Goal: Contribute content: Contribute content

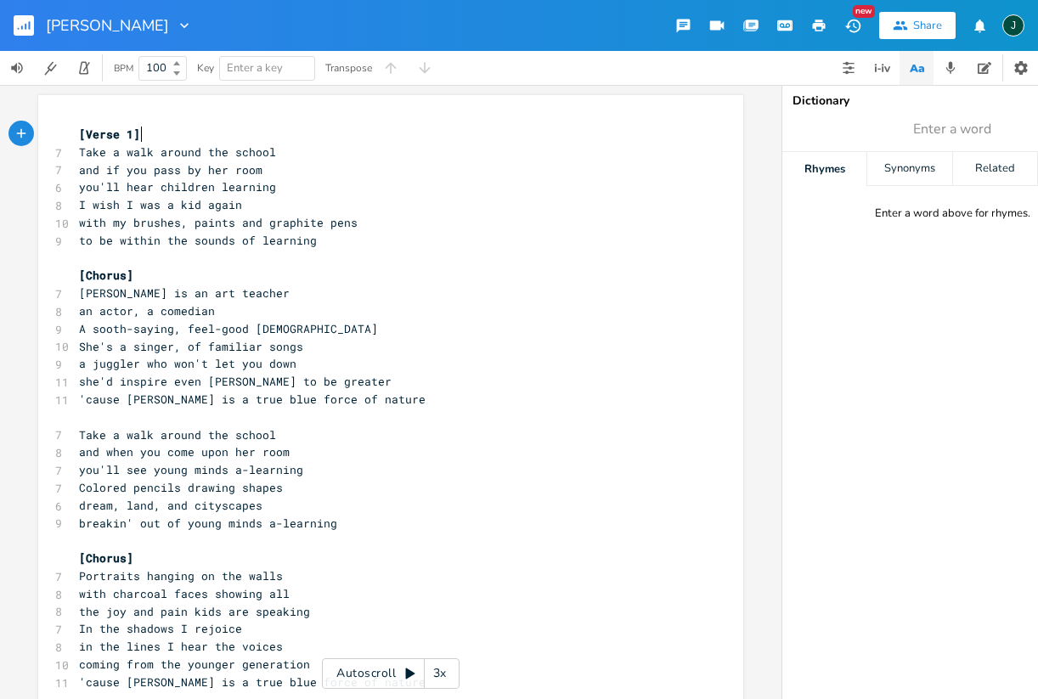
scroll to position [0, 1]
drag, startPoint x: 115, startPoint y: 237, endPoint x: 247, endPoint y: 240, distance: 132.5
click at [247, 240] on span "to be within the sounds of learning" at bounding box center [198, 240] width 238 height 15
type textarea "amongst the children"
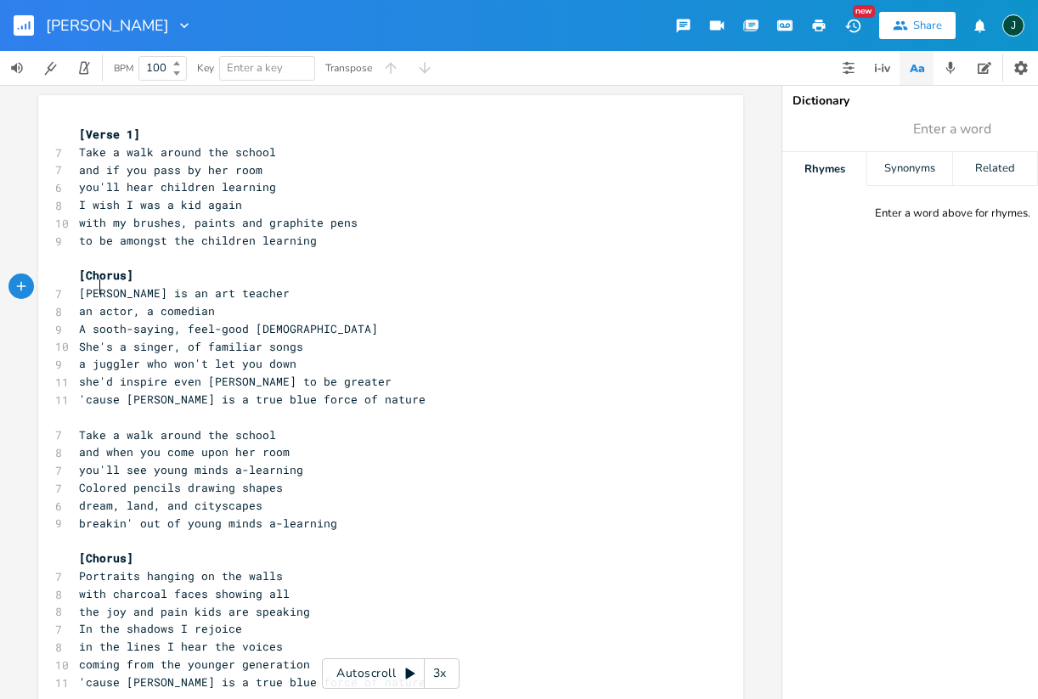
click at [92, 287] on span "[PERSON_NAME] is an art teacher" at bounding box center [184, 292] width 211 height 15
type textarea "Theire"
type textarea "teacher"
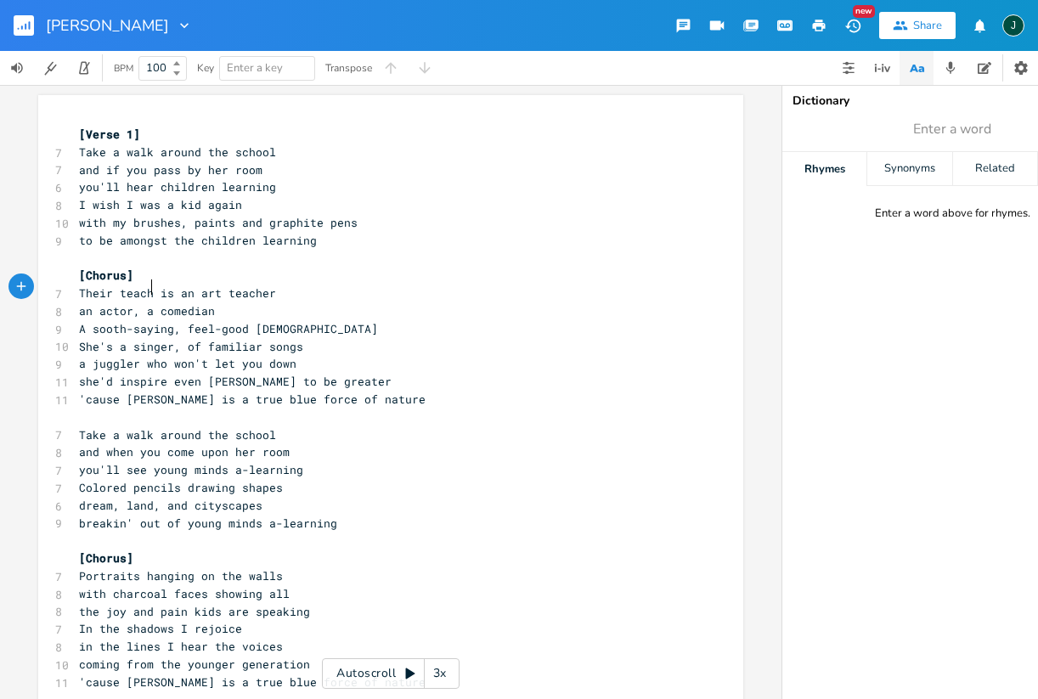
scroll to position [0, 34]
click at [138, 391] on span "'cause [PERSON_NAME] is a true blue force of nature" at bounding box center [252, 398] width 346 height 15
type textarea "their teacher"
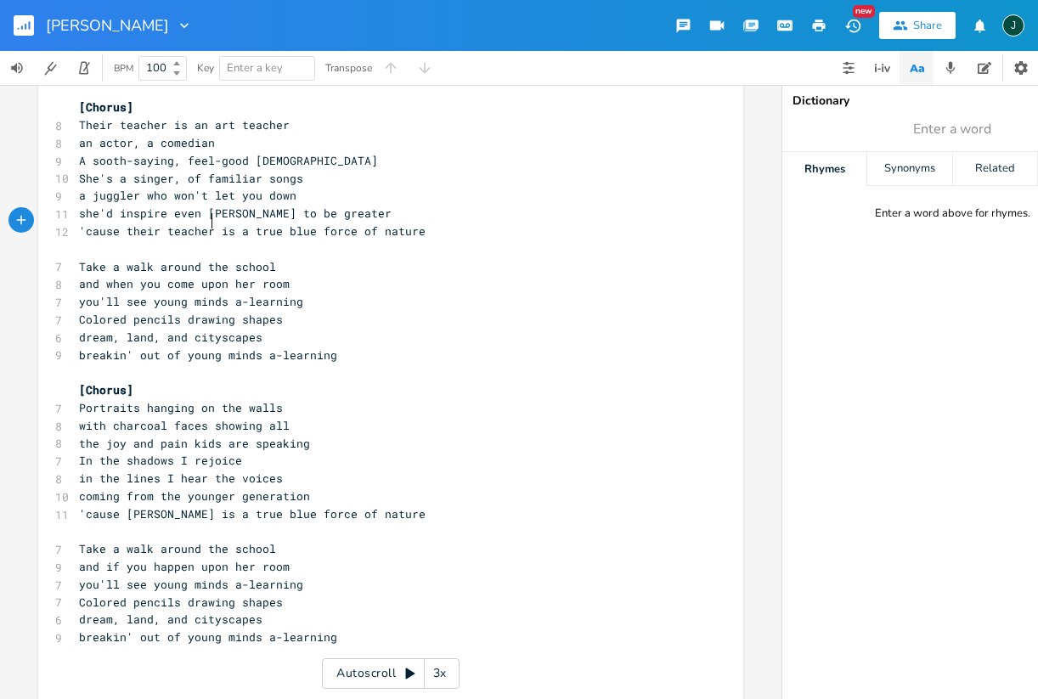
scroll to position [167, 0]
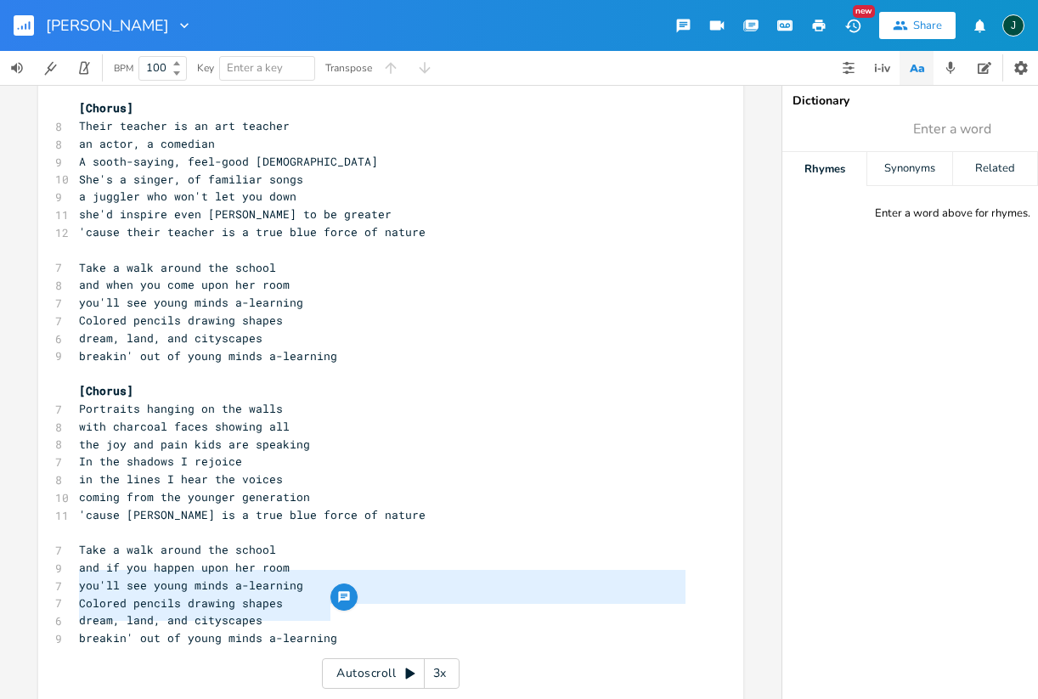
drag, startPoint x: 73, startPoint y: 580, endPoint x: 336, endPoint y: 614, distance: 265.4
click at [336, 614] on div "[Verse 1] 7 Take a walk around the school 7 and if you pass by her room 6 you'l…" at bounding box center [382, 320] width 613 height 724
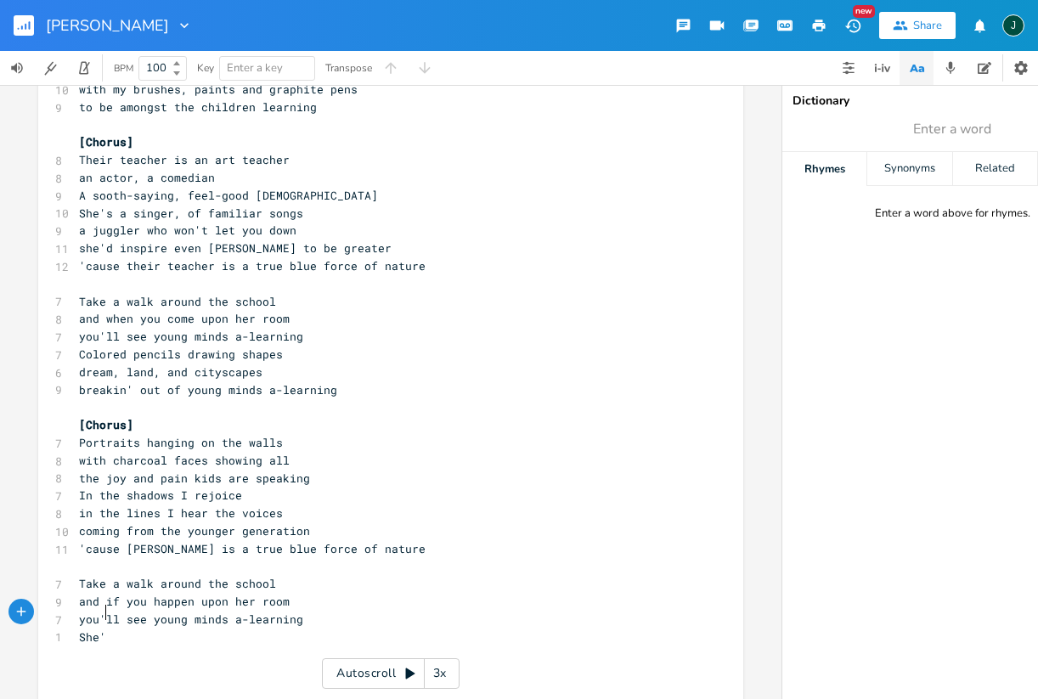
scroll to position [0, 25]
type textarea "She's 50 years or so [DATE]"
type textarea "She'll live forever that's the way"
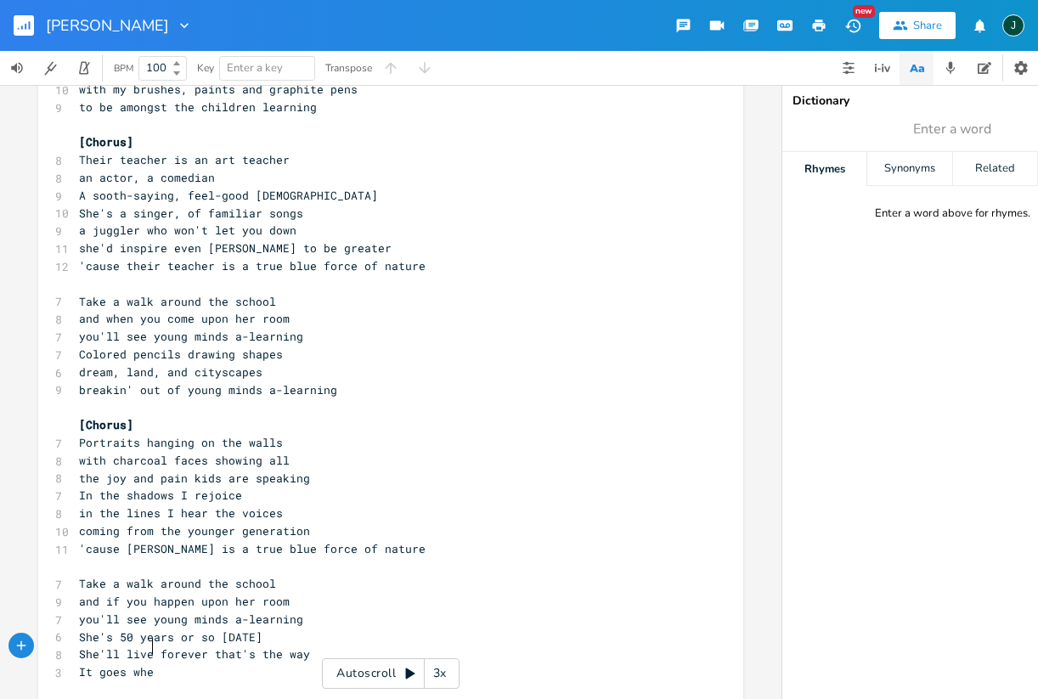
scroll to position [0, 57]
type textarea "It goes when"
drag, startPoint x: 206, startPoint y: 630, endPoint x: 252, endPoint y: 631, distance: 45.9
click at [252, 646] on span "She'll live forever that's the way" at bounding box center [194, 653] width 231 height 15
type textarea "by"
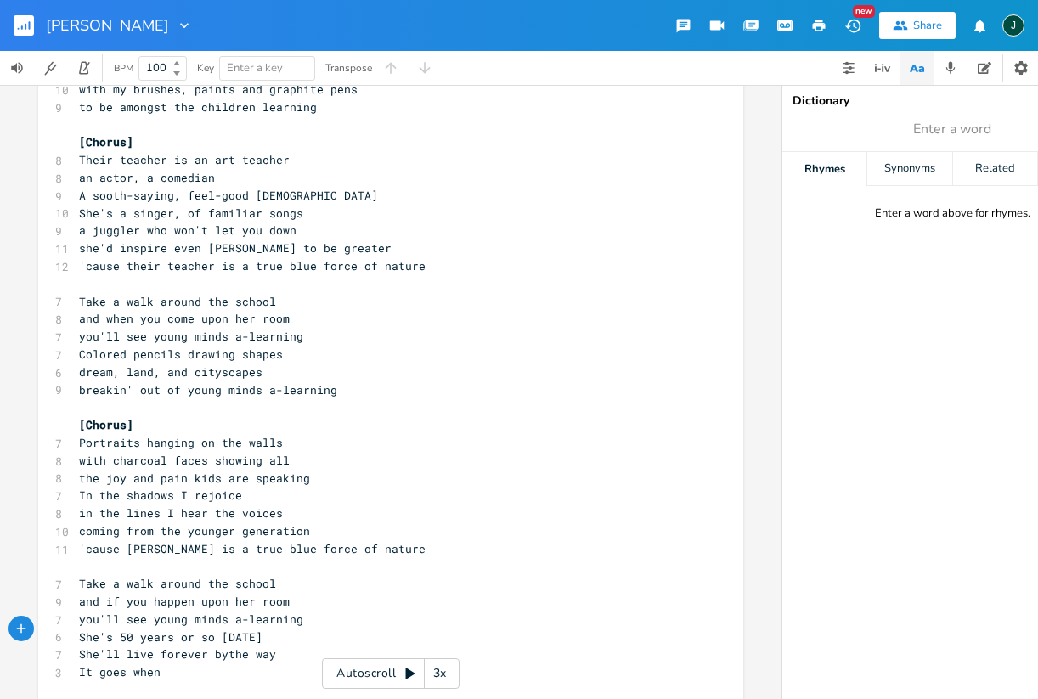
scroll to position [0, 13]
drag, startPoint x: 72, startPoint y: 647, endPoint x: 158, endPoint y: 654, distance: 86.0
click at [158, 663] on pre "It goes when" at bounding box center [382, 672] width 613 height 18
type textarea "She inspires"
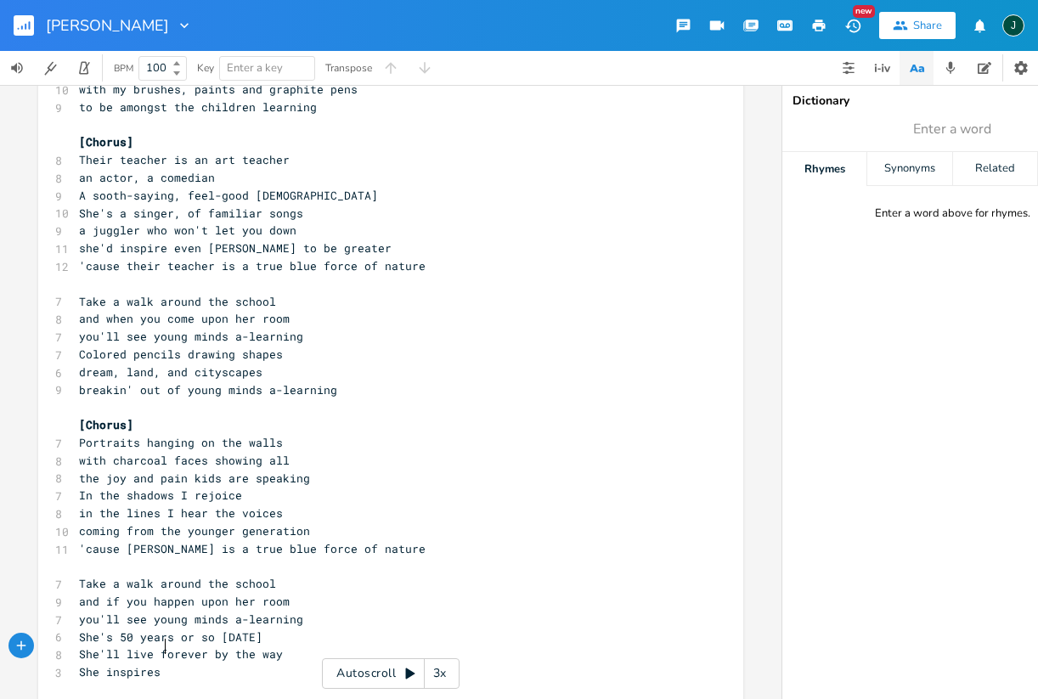
scroll to position [0, 53]
drag, startPoint x: 154, startPoint y: 630, endPoint x: 271, endPoint y: 632, distance: 117.2
click at [271, 646] on span "She'll live forever by the way" at bounding box center [181, 653] width 204 height 15
type textarea "for 50 more I'd say"
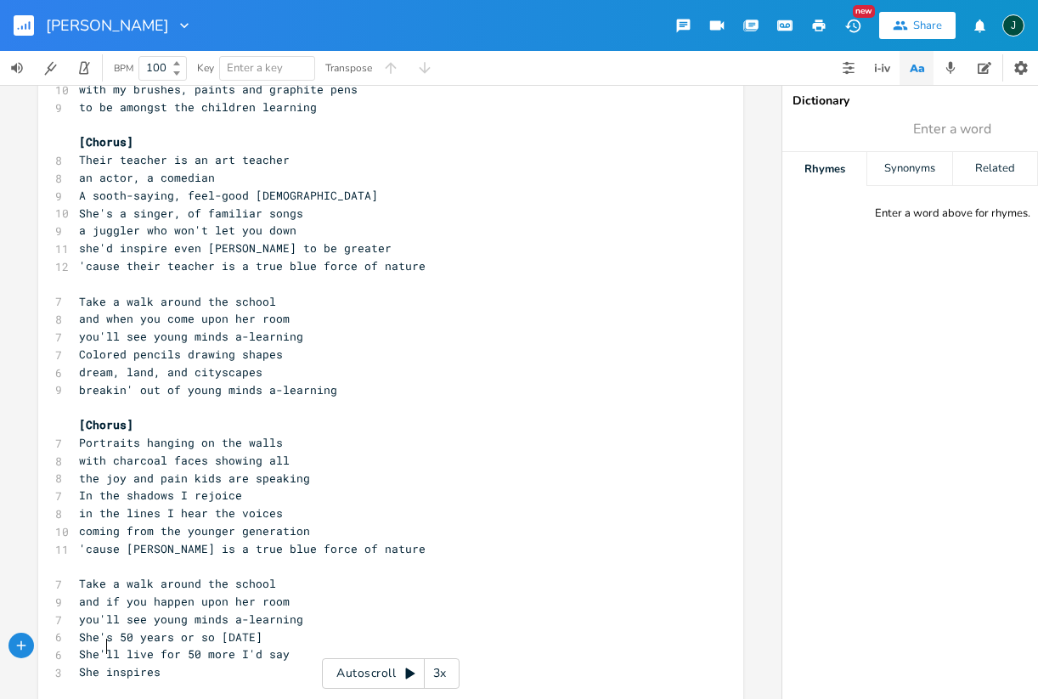
click at [98, 664] on span "She inspires" at bounding box center [120, 671] width 82 height 15
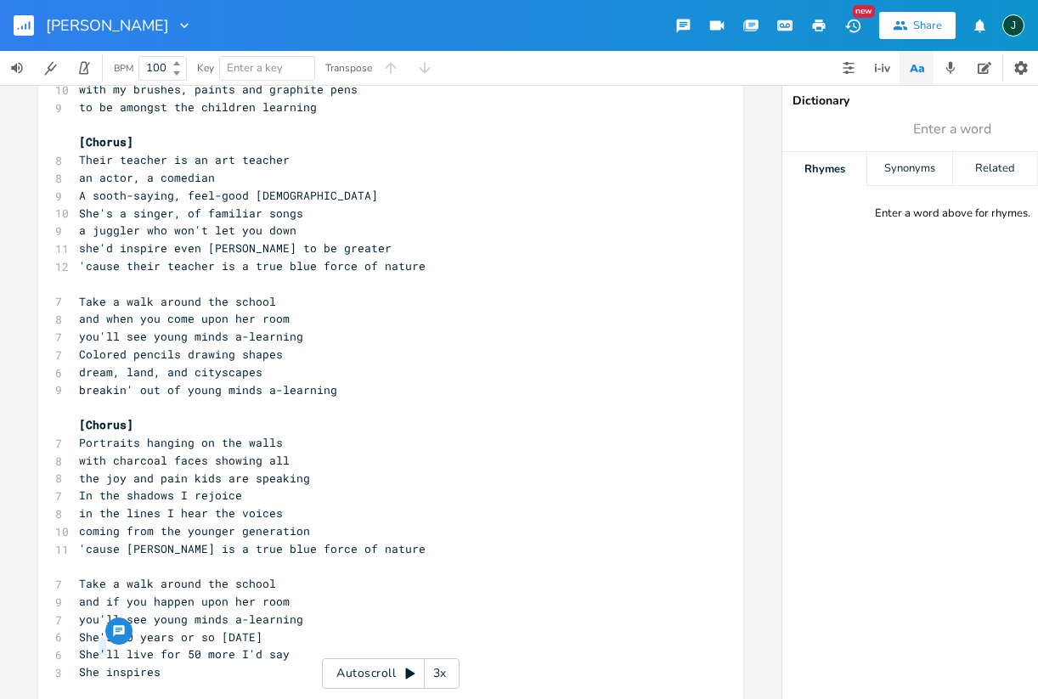
click at [98, 664] on span "She inspires" at bounding box center [120, 671] width 82 height 15
type textarea "By the way she"
drag, startPoint x: 76, startPoint y: 648, endPoint x: 177, endPoint y: 651, distance: 101.1
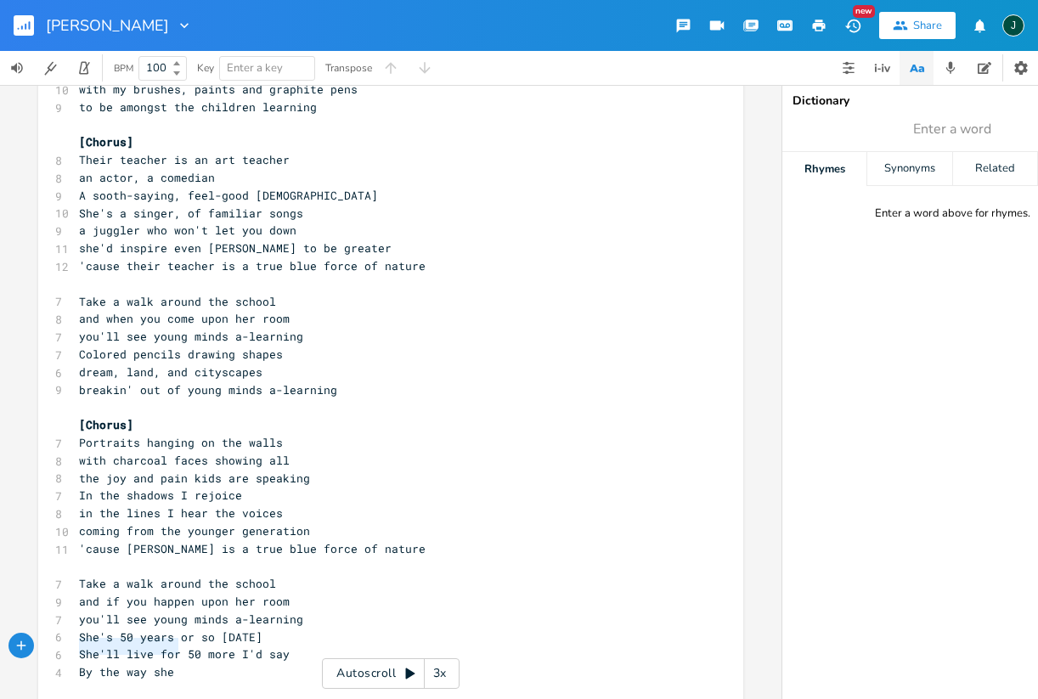
click at [177, 663] on pre "By the way she" at bounding box center [382, 672] width 613 height 18
type textarea "Or a hundred maybe more in minds a"
type textarea "-learning"
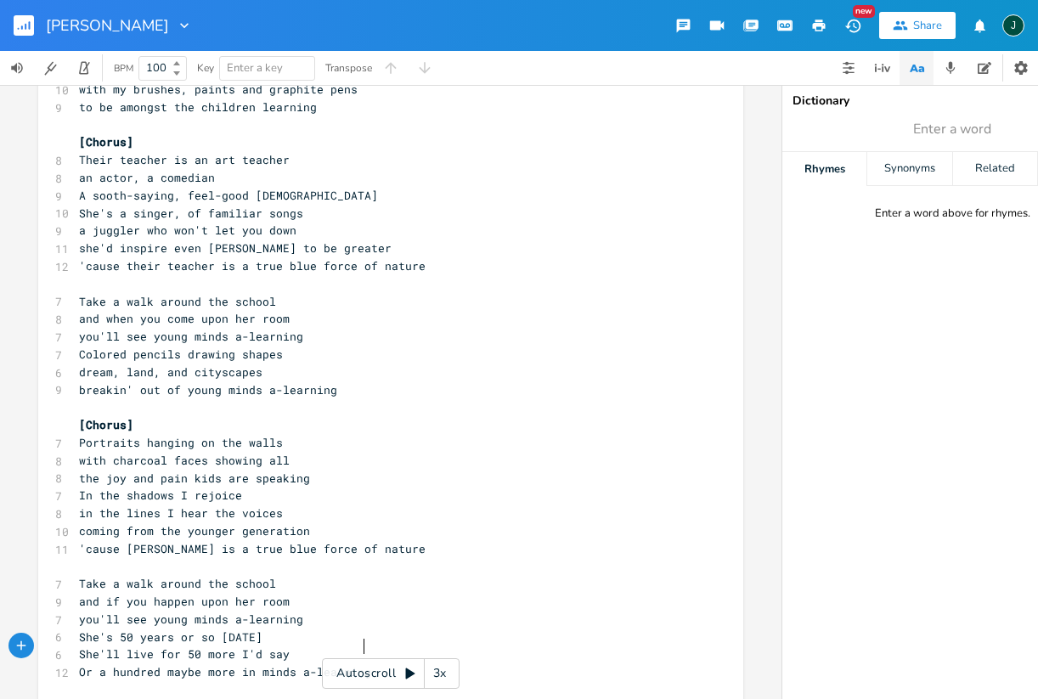
click at [855, 23] on icon "button" at bounding box center [853, 26] width 18 height 18
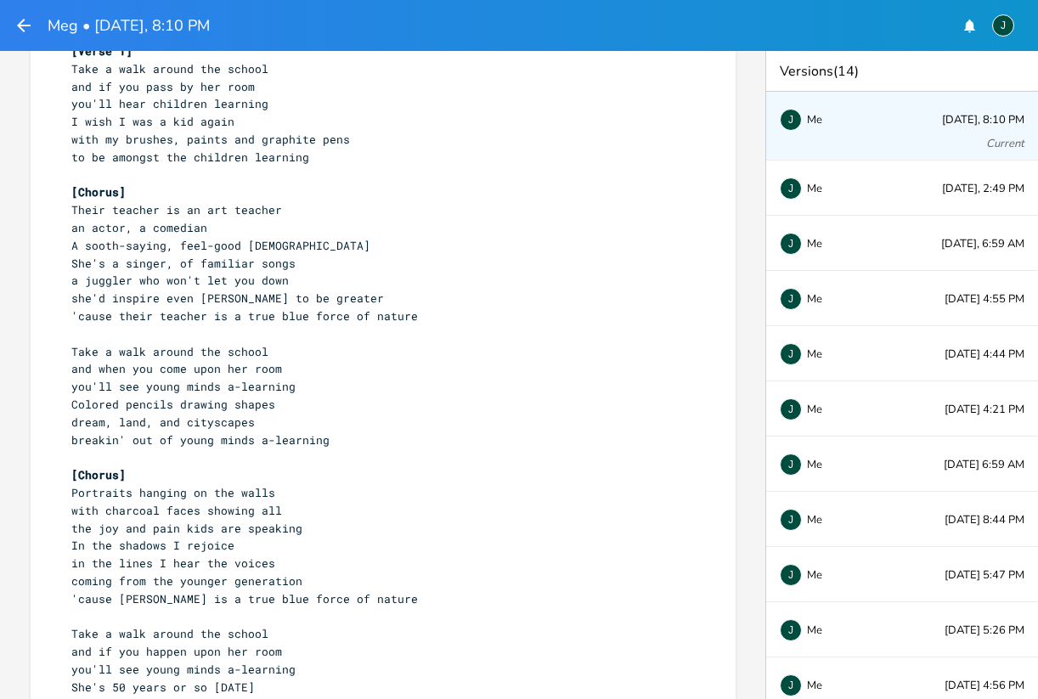
scroll to position [56, 0]
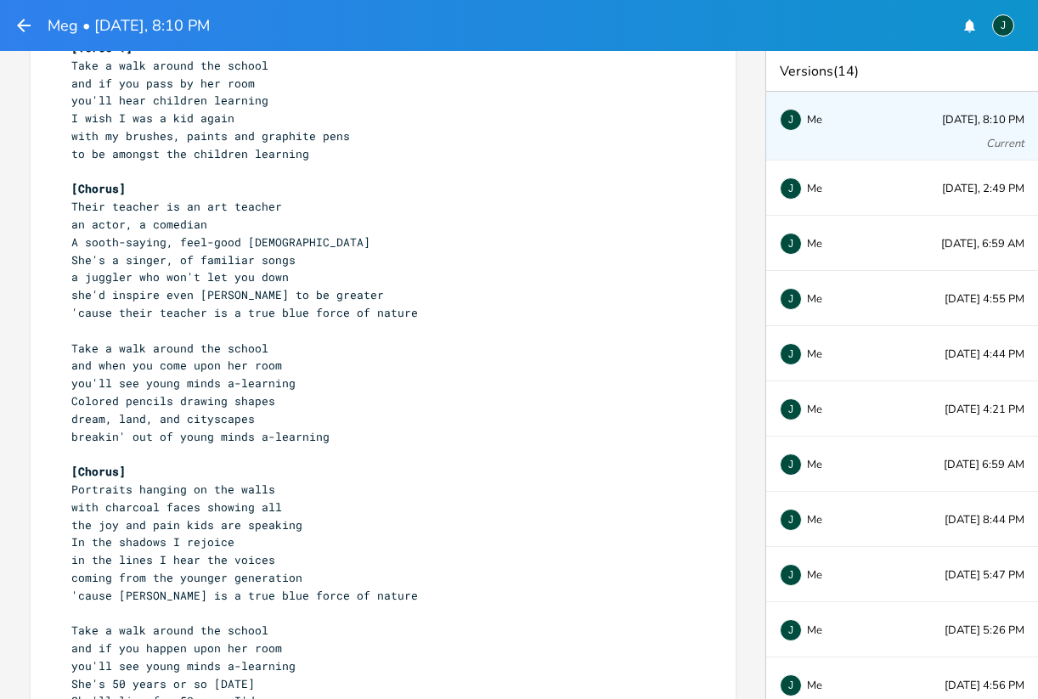
click at [129, 588] on span "'cause [PERSON_NAME] is a true blue force of nature" at bounding box center [244, 595] width 346 height 15
click at [26, 24] on icon "button" at bounding box center [24, 25] width 20 height 20
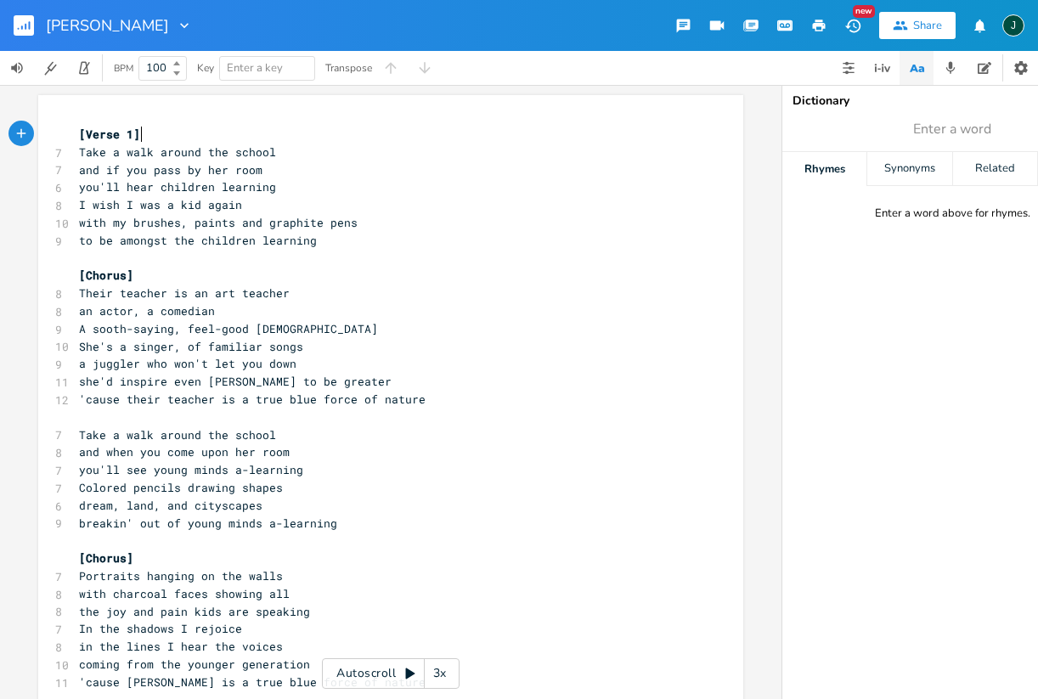
scroll to position [0, 1]
click at [144, 674] on span "'cause [PERSON_NAME] is a true blue force of nature" at bounding box center [252, 681] width 346 height 15
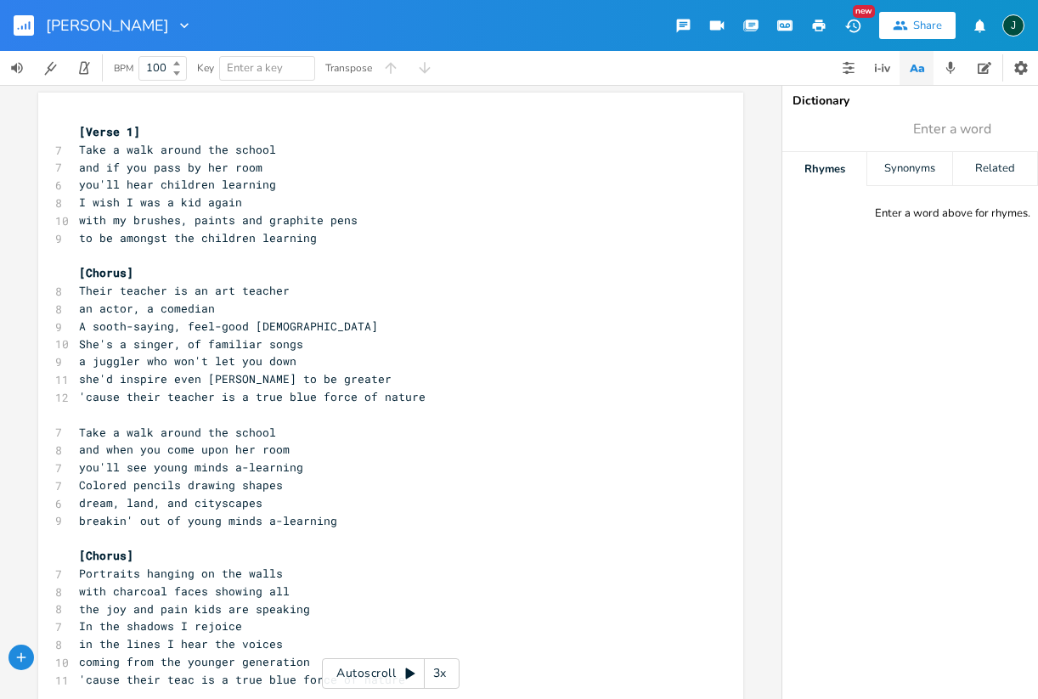
type textarea "their teacher"
click at [252, 566] on span "Portraits hanging on the walls" at bounding box center [181, 573] width 204 height 15
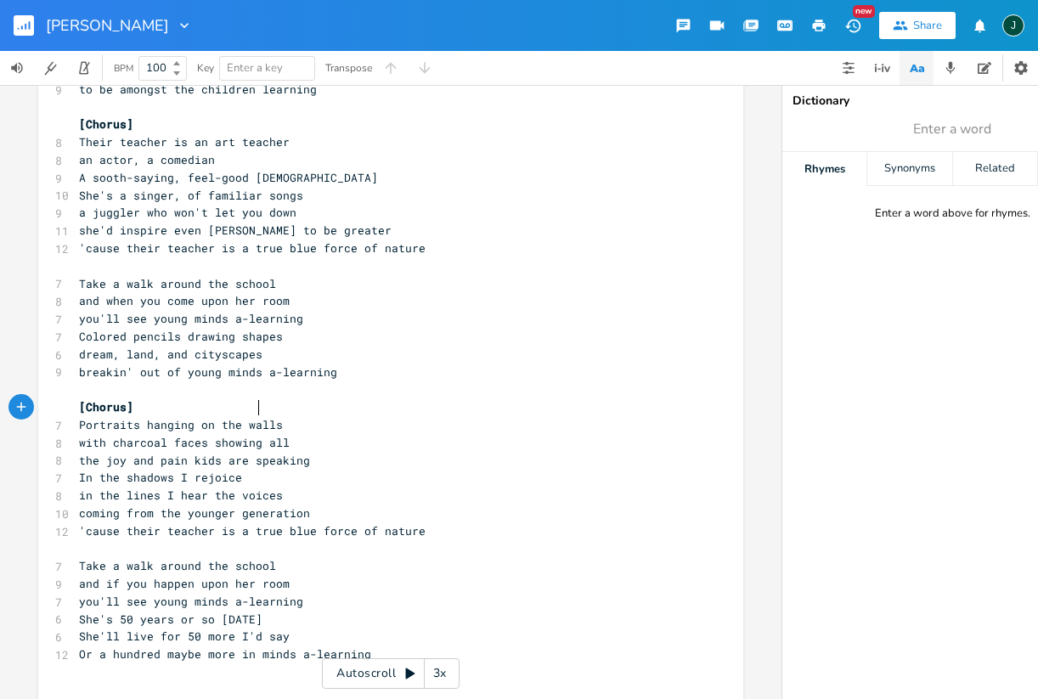
scroll to position [150, 0]
click at [79, 577] on span "and if you happen upon her room" at bounding box center [184, 584] width 211 height 15
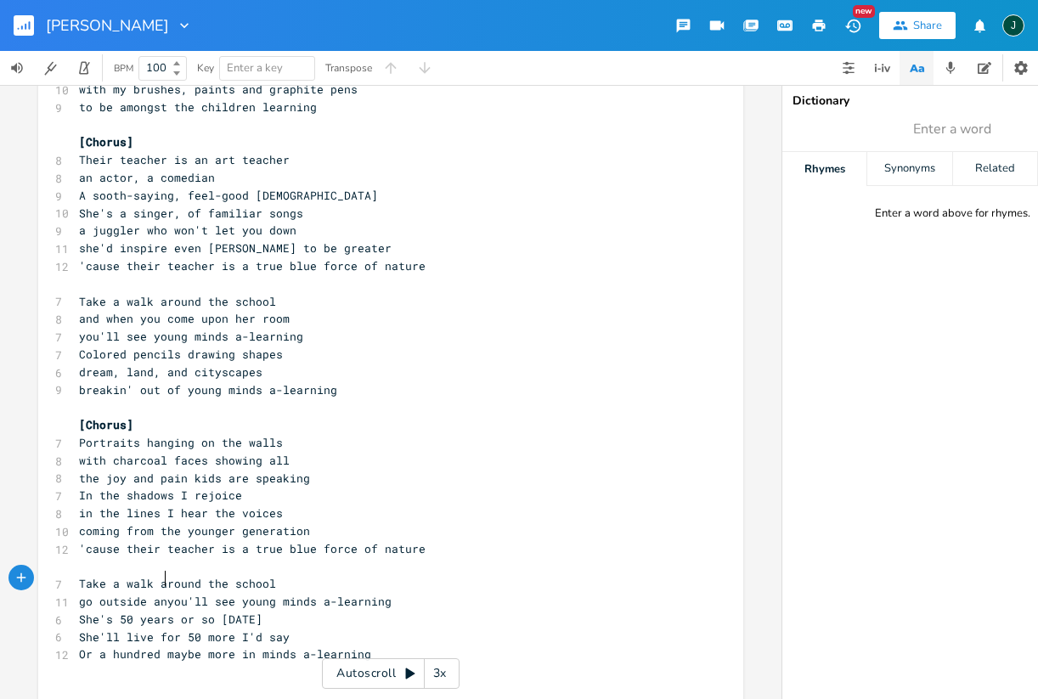
scroll to position [0, 65]
type textarea "go outside and pretty soon"
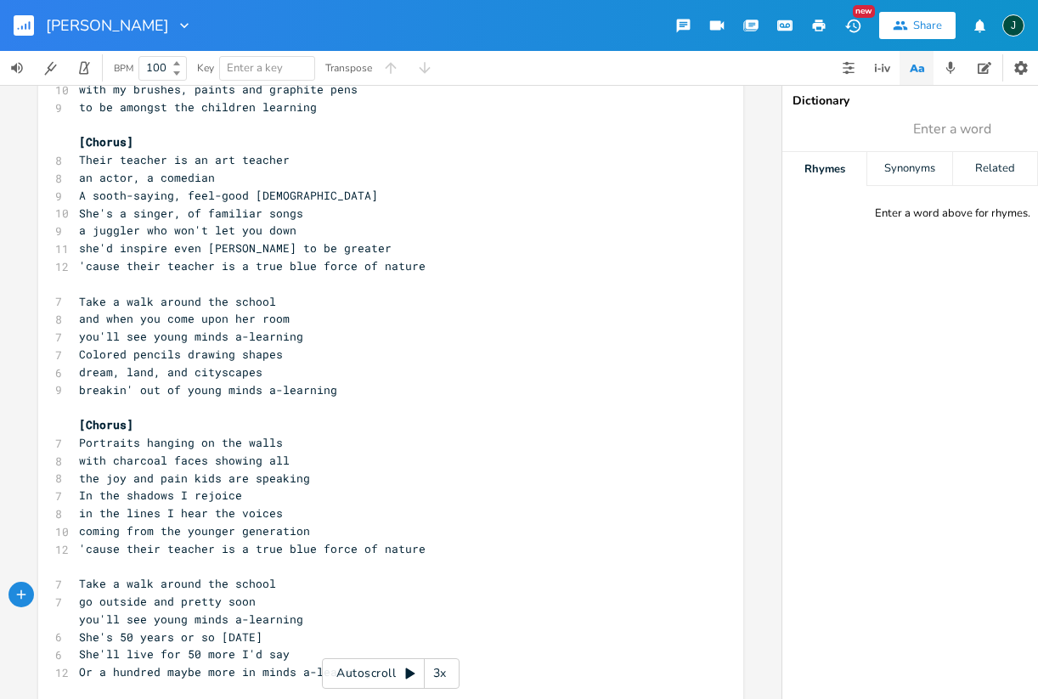
click at [140, 611] on span "you'll see young minds a-learning" at bounding box center [191, 618] width 224 height 15
type textarea "reap the"
type textarea "feel the frut"
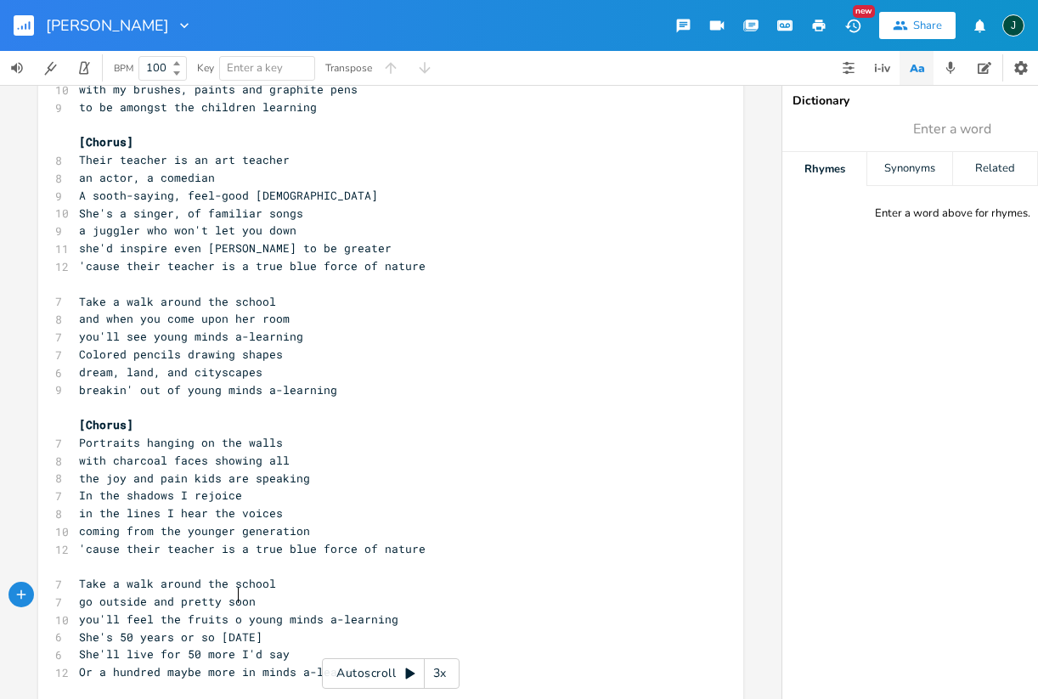
type textarea "its of"
click at [341, 611] on span "you'll feel the fruits of young minds a-learning" at bounding box center [242, 618] width 326 height 15
click at [228, 611] on span "you'll feel the fruits of young minds learning" at bounding box center [235, 618] width 312 height 15
click at [379, 592] on div "young minds learning x [Verse 1] 7 Take a walk around the school 7 and if you p…" at bounding box center [390, 342] width 705 height 761
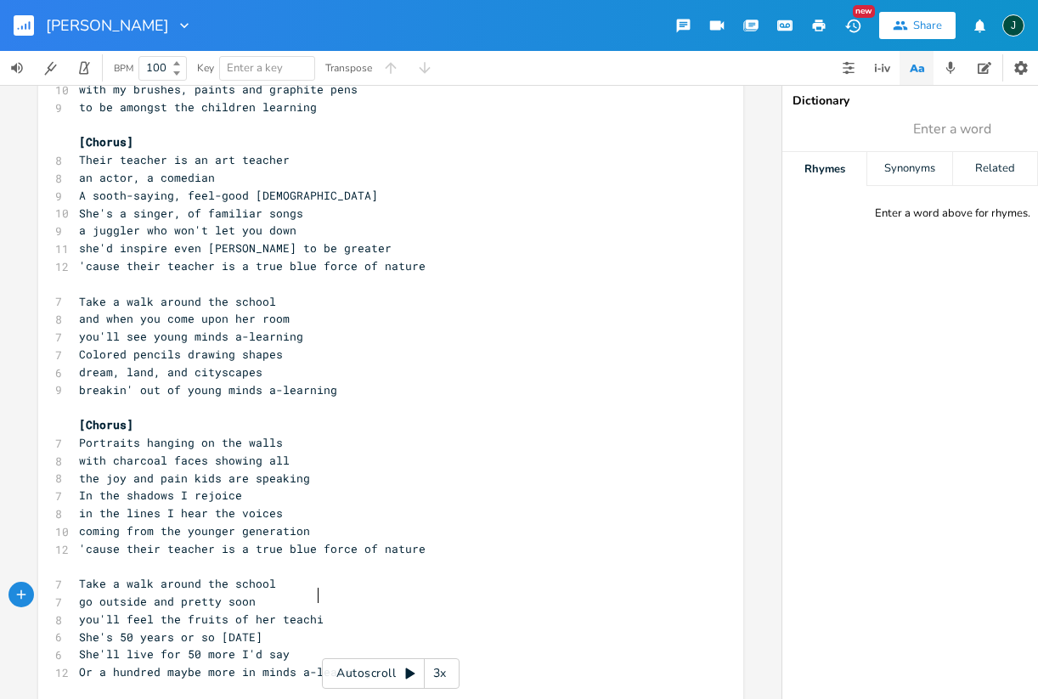
type textarea "her teaching"
type textarea "a-learning"
drag, startPoint x: 291, startPoint y: 648, endPoint x: 361, endPoint y: 645, distance: 69.7
click at [361, 663] on pre "Or a hundred maybe more in minds a-learning" at bounding box center [382, 672] width 613 height 18
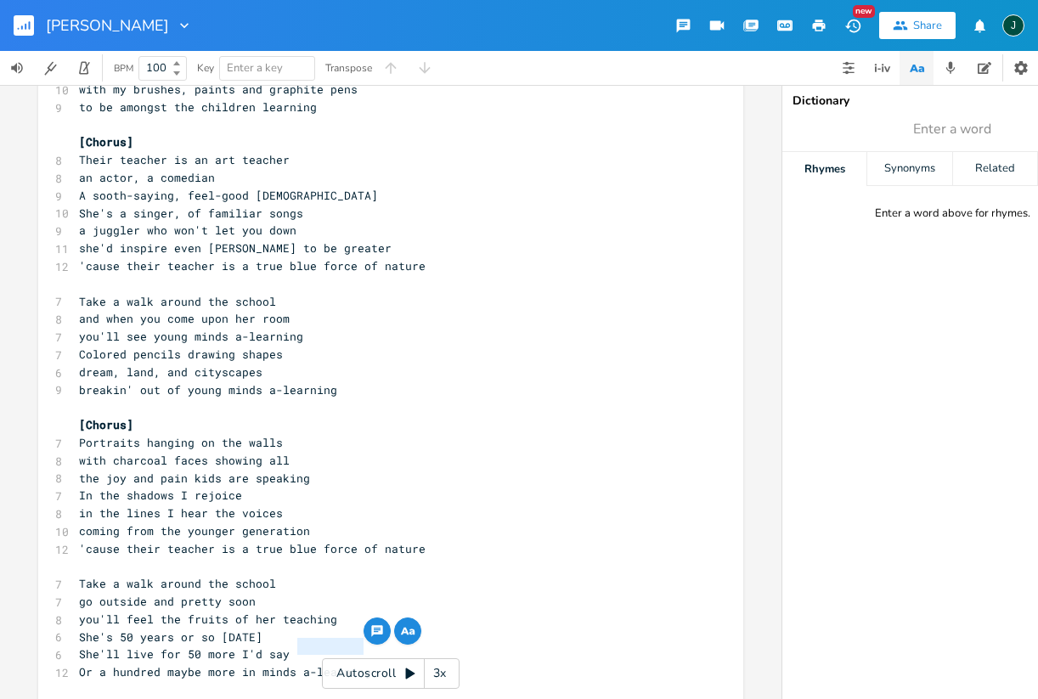
click at [304, 611] on span "you'll feel the fruits of her teaching" at bounding box center [208, 618] width 258 height 15
click at [290, 611] on span "you'll feel the fruits of her teaching" at bounding box center [208, 618] width 258 height 15
type textarea "teaching"
click at [290, 611] on span "you'll feel the fruits of her teaching" at bounding box center [208, 618] width 258 height 15
click at [376, 579] on icon "button" at bounding box center [378, 581] width 5 height 6
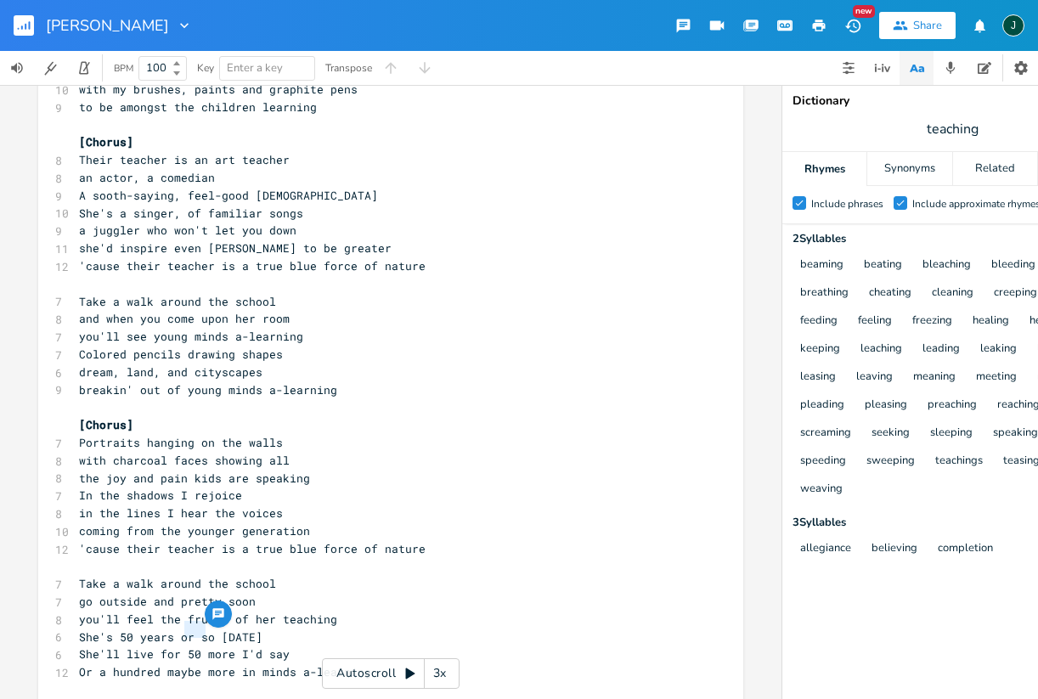
drag, startPoint x: 182, startPoint y: 631, endPoint x: 197, endPoint y: 630, distance: 15.3
click at [197, 646] on span "She'll live for 50 more I'd say" at bounding box center [184, 653] width 211 height 15
type textarea "a thousand by the way"
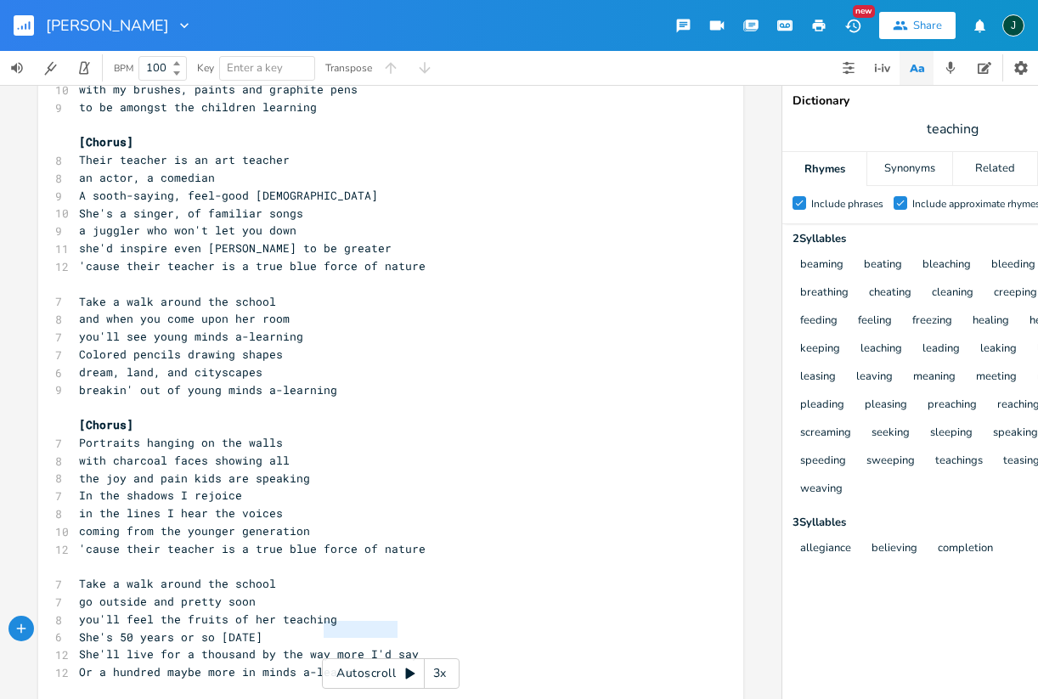
type textarea "more I'd say"
click at [406, 626] on div "more I'd say x [Verse 1] 7 Take a walk around the school 7 and if you pass by h…" at bounding box center [390, 342] width 705 height 761
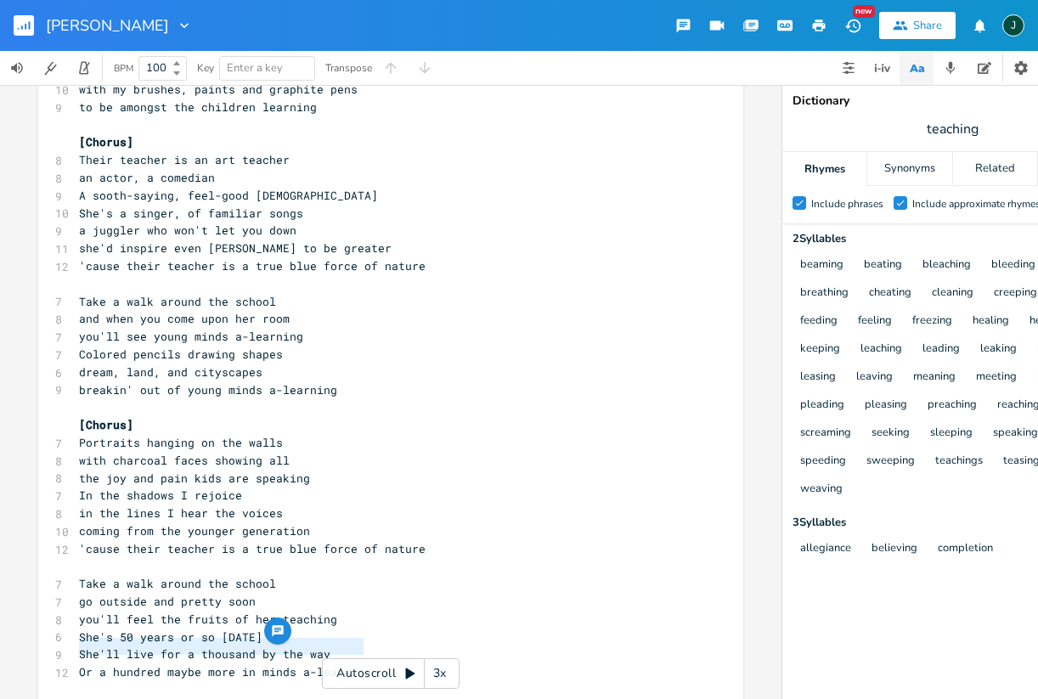
drag, startPoint x: 74, startPoint y: 647, endPoint x: 362, endPoint y: 647, distance: 287.9
click at [362, 663] on pre "Or a hundred maybe more in minds a-learning" at bounding box center [382, 672] width 613 height 18
type textarea "S"
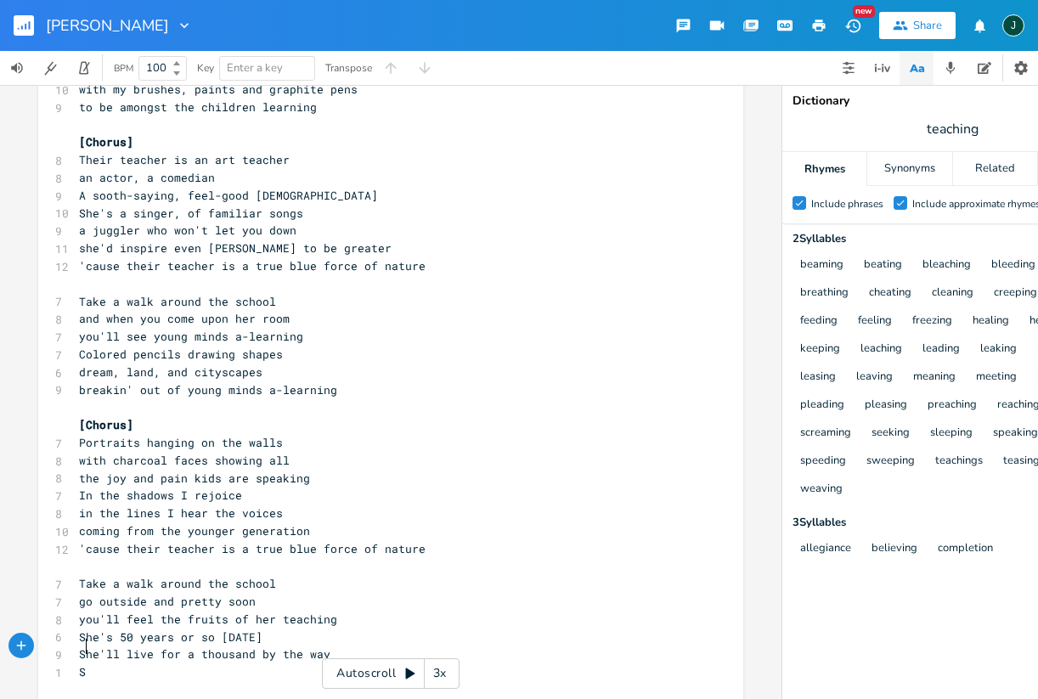
scroll to position [0, 5]
type textarea "shes"
type textarea "'s touched the souls"
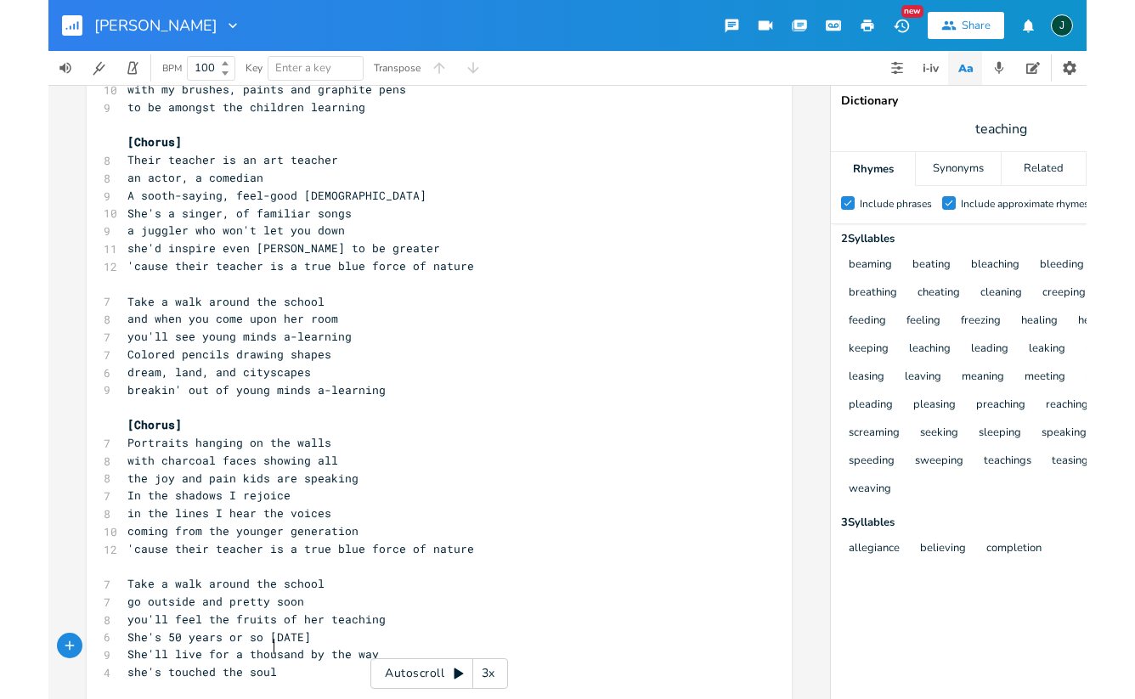
scroll to position [0, 83]
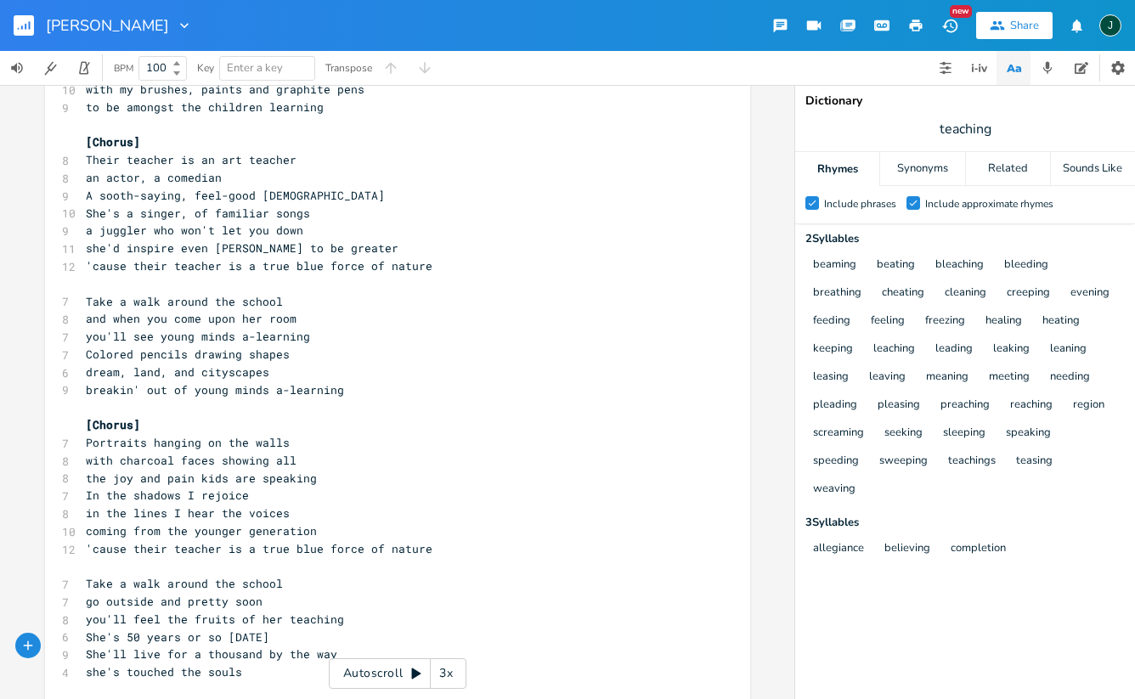
click at [267, 646] on span "She'll live for a thousand by the way" at bounding box center [211, 653] width 251 height 15
type textarea "in"
drag, startPoint x: 120, startPoint y: 648, endPoint x: 234, endPoint y: 645, distance: 113.8
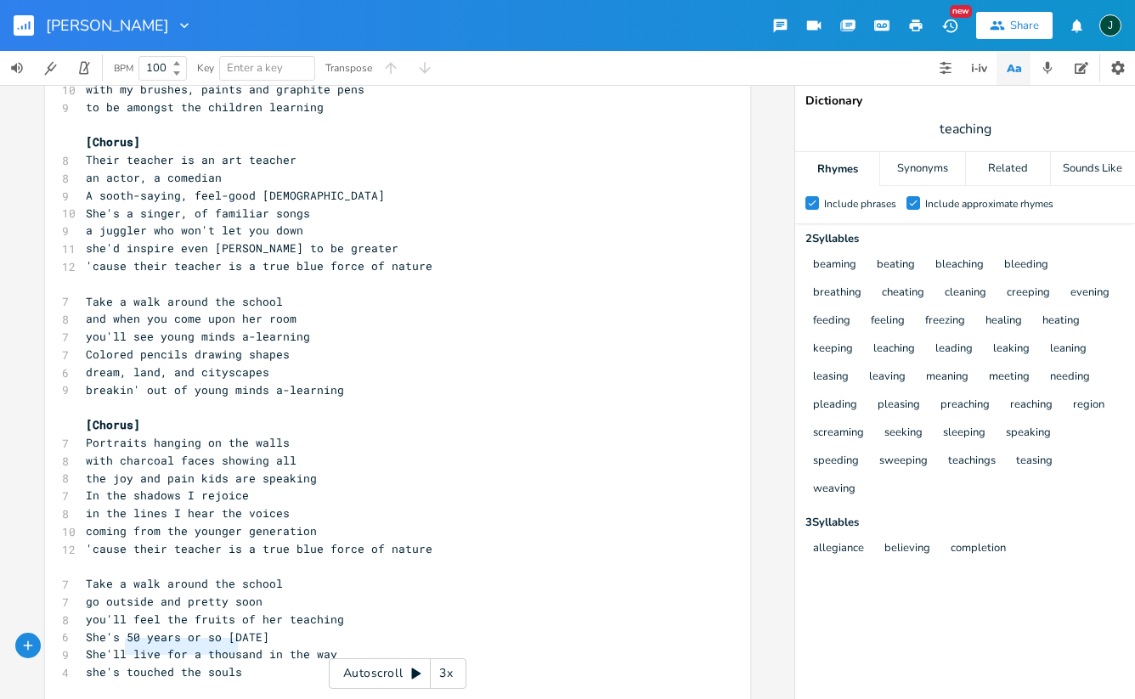
click at [234, 663] on pre "she's touched the souls" at bounding box center [388, 672] width 613 height 18
type textarea "so many soulds an"
type textarea "s and hearts a beating"
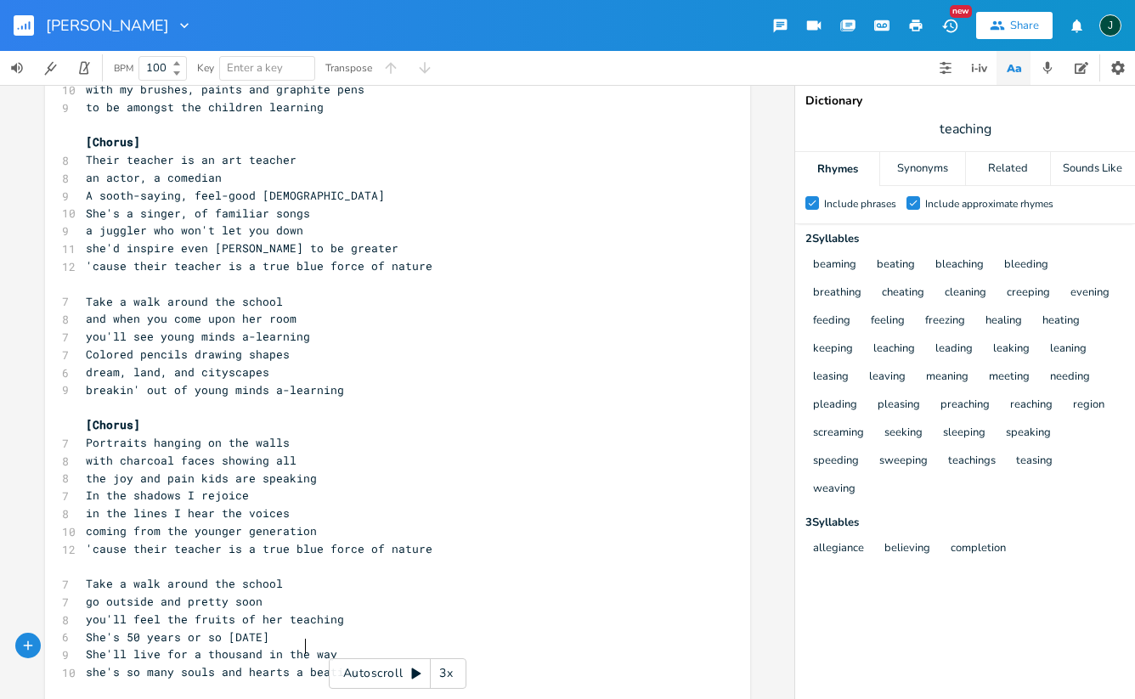
click at [297, 664] on span "she's so many souls and hearts a beating" at bounding box center [222, 671] width 272 height 15
type textarea "-"
click at [120, 664] on span "she's so many souls and hearts a-beating" at bounding box center [222, 671] width 272 height 15
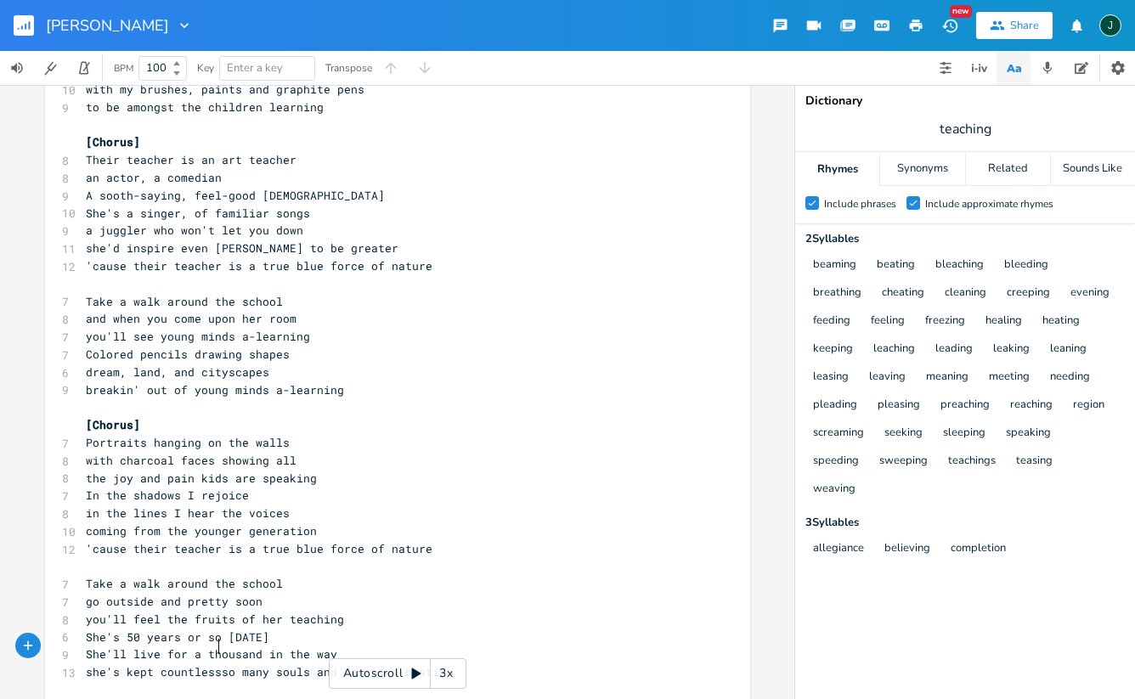
type textarea "kept countless"
drag, startPoint x: 221, startPoint y: 650, endPoint x: 270, endPoint y: 648, distance: 49.3
click at [270, 664] on span "she's kept countless so many souls and hearts a-beating" at bounding box center [273, 671] width 374 height 15
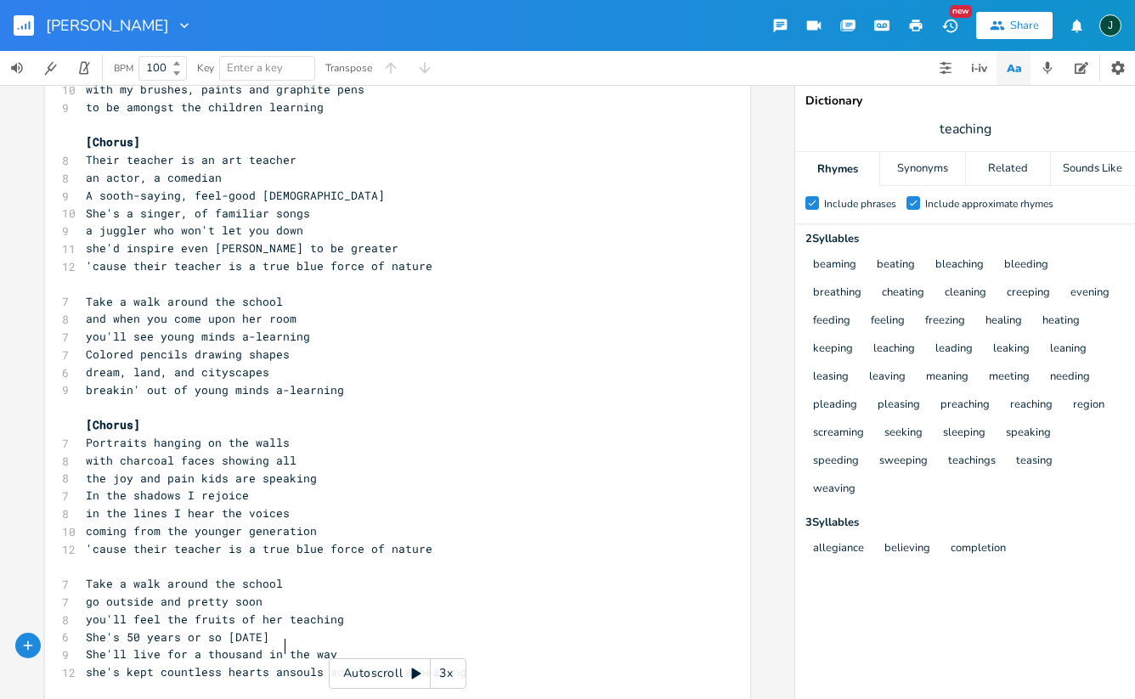
type textarea "hearts and"
type textarea "and hearts"
drag, startPoint x: 406, startPoint y: 646, endPoint x: 333, endPoint y: 639, distance: 73.3
click at [333, 664] on span "she's kept countless hearts and souls and hearts a-beating" at bounding box center [283, 671] width 394 height 15
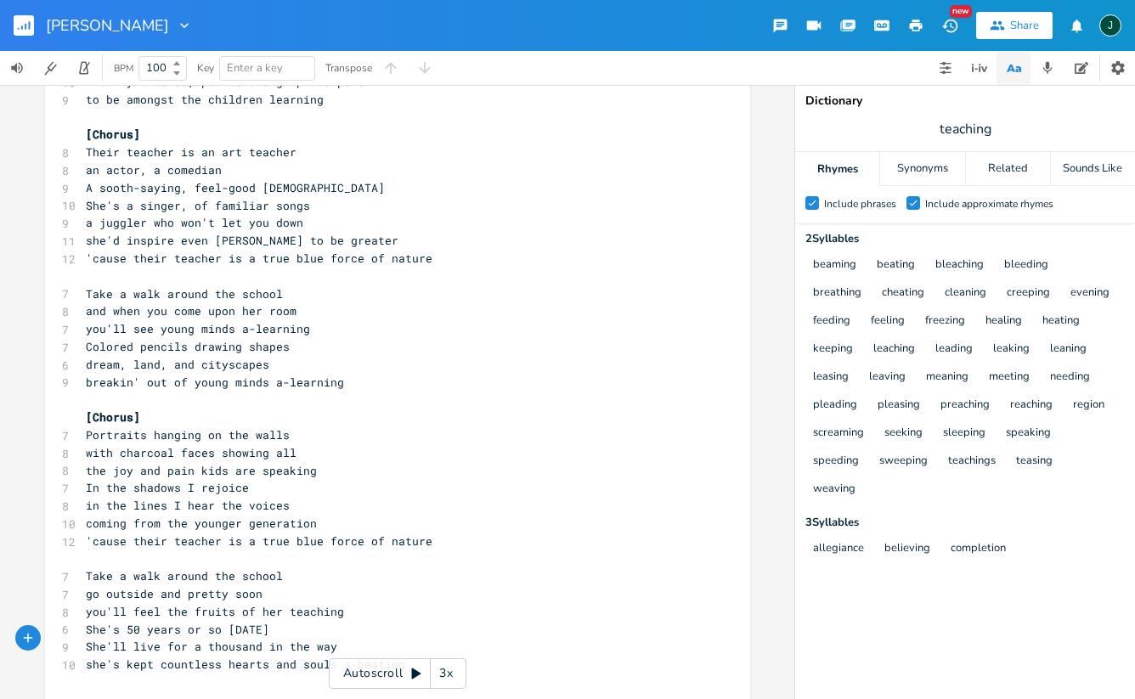
scroll to position [140, 0]
click at [316, 639] on span "She'll live for a thousand in the way" at bounding box center [211, 646] width 251 height 15
type textarea "way"
click at [316, 639] on span "She'll live for a thousand in the way" at bounding box center [211, 646] width 251 height 15
click at [371, 604] on icon "button" at bounding box center [374, 607] width 20 height 20
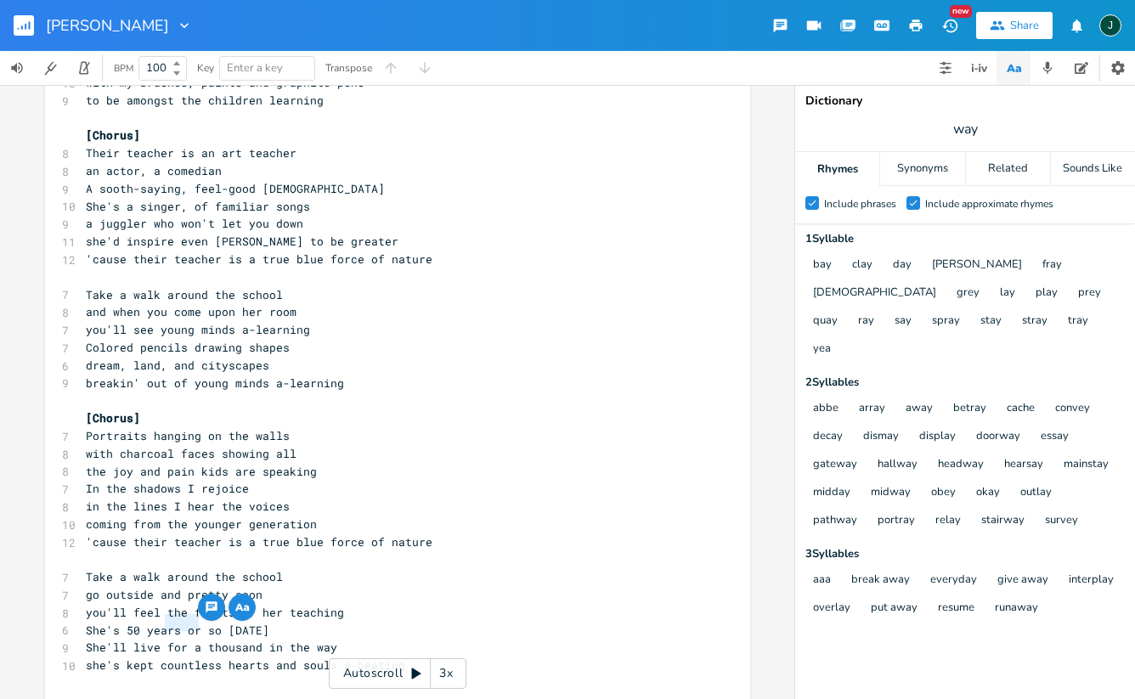
type textarea "for"
drag, startPoint x: 160, startPoint y: 627, endPoint x: 182, endPoint y: 624, distance: 21.4
click at [182, 639] on span "She'll live for a thousand in the way" at bounding box center [211, 646] width 251 height 15
click at [230, 639] on span "She'll live a thousand in the way" at bounding box center [198, 646] width 224 height 15
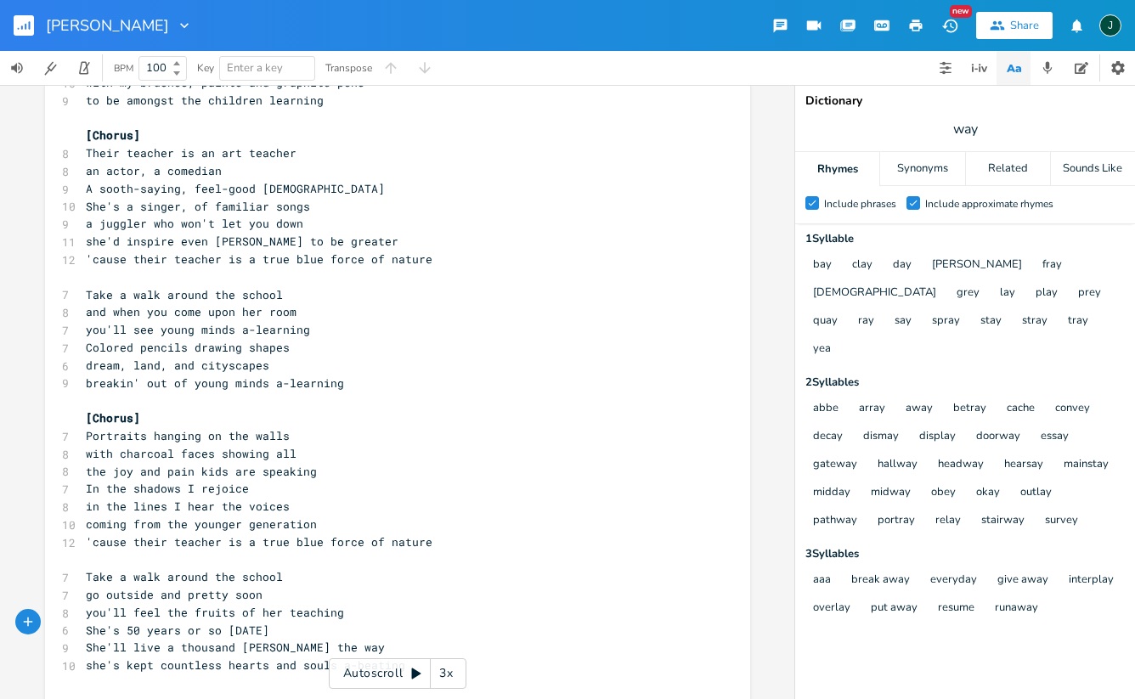
type textarea "more"
drag, startPoint x: 266, startPoint y: 624, endPoint x: 331, endPoint y: 621, distance: 65.5
click at [331, 639] on span "She'll live a thousand more in the way" at bounding box center [215, 646] width 258 height 15
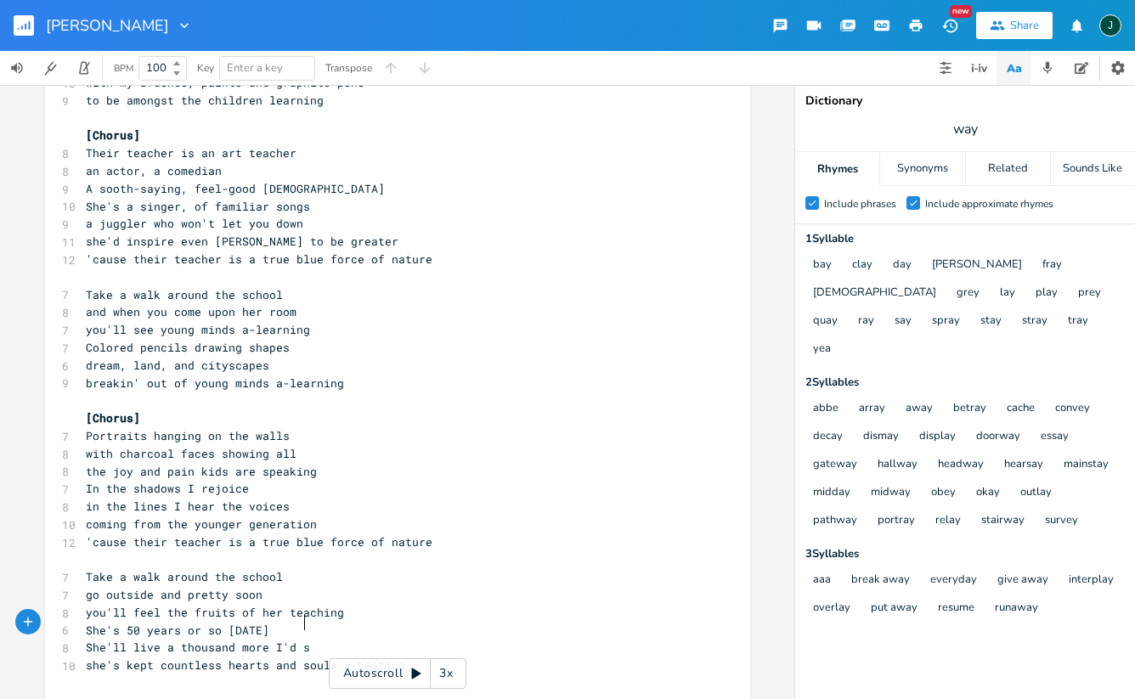
type textarea "I'd say"
drag, startPoint x: 82, startPoint y: 641, endPoint x: 212, endPoint y: 637, distance: 130.8
click at [212, 637] on div "she's kept countless xxxxxxxxxx [Verse 1] 7 Take a walk around the school 7 and…" at bounding box center [397, 335] width 705 height 761
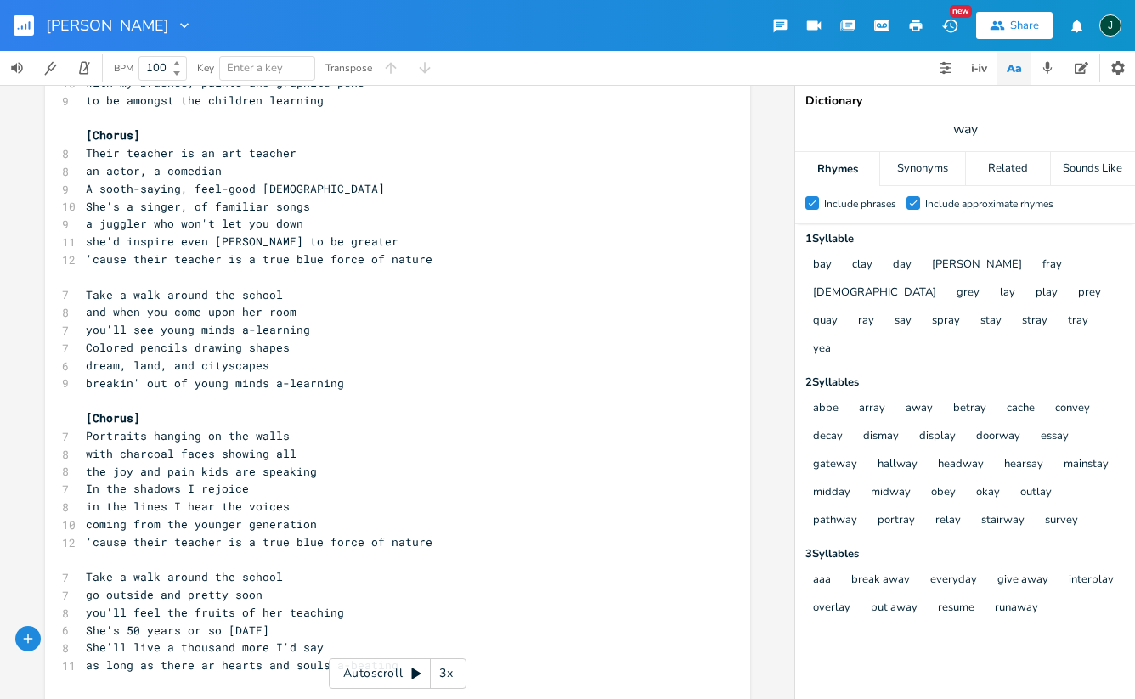
type textarea "as long as there are"
drag, startPoint x: 81, startPoint y: 641, endPoint x: 215, endPoint y: 643, distance: 134.2
click at [215, 657] on span "as long as there are hearts and souls a-beating" at bounding box center [245, 664] width 319 height 15
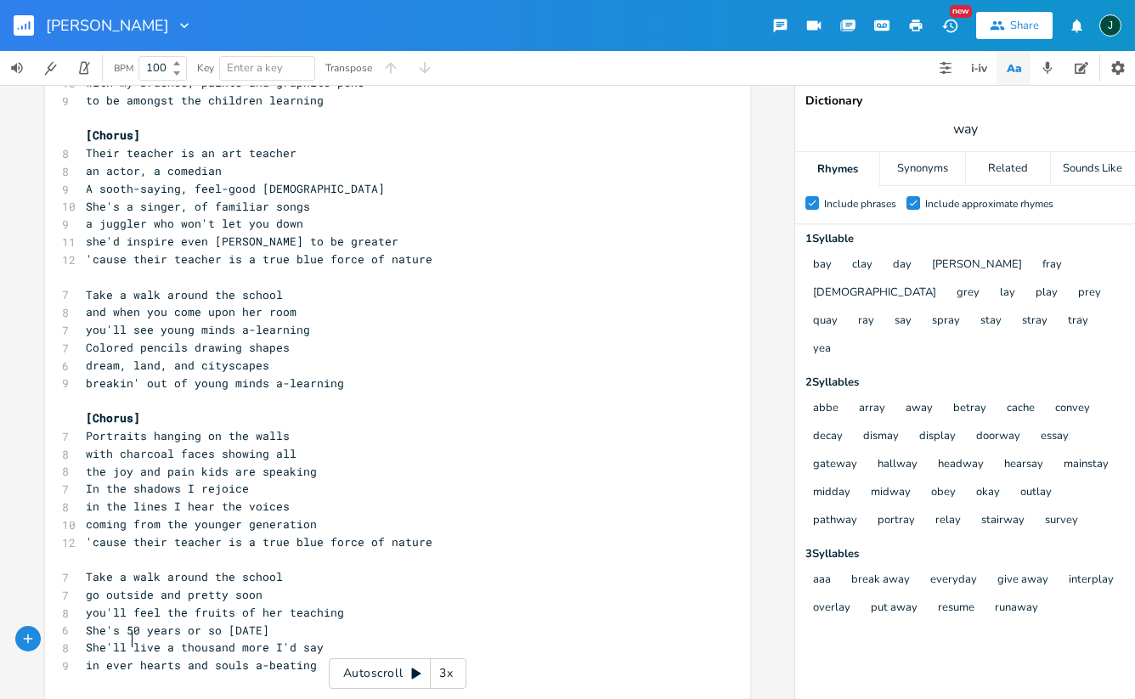
type textarea "in every"
click at [175, 657] on span "in every hearts and souls a-beating" at bounding box center [205, 664] width 238 height 15
drag, startPoint x: 232, startPoint y: 645, endPoint x: 260, endPoint y: 643, distance: 28.1
click at [260, 657] on span "in every heart and souls a-beating" at bounding box center [201, 664] width 231 height 15
type textarea "th"
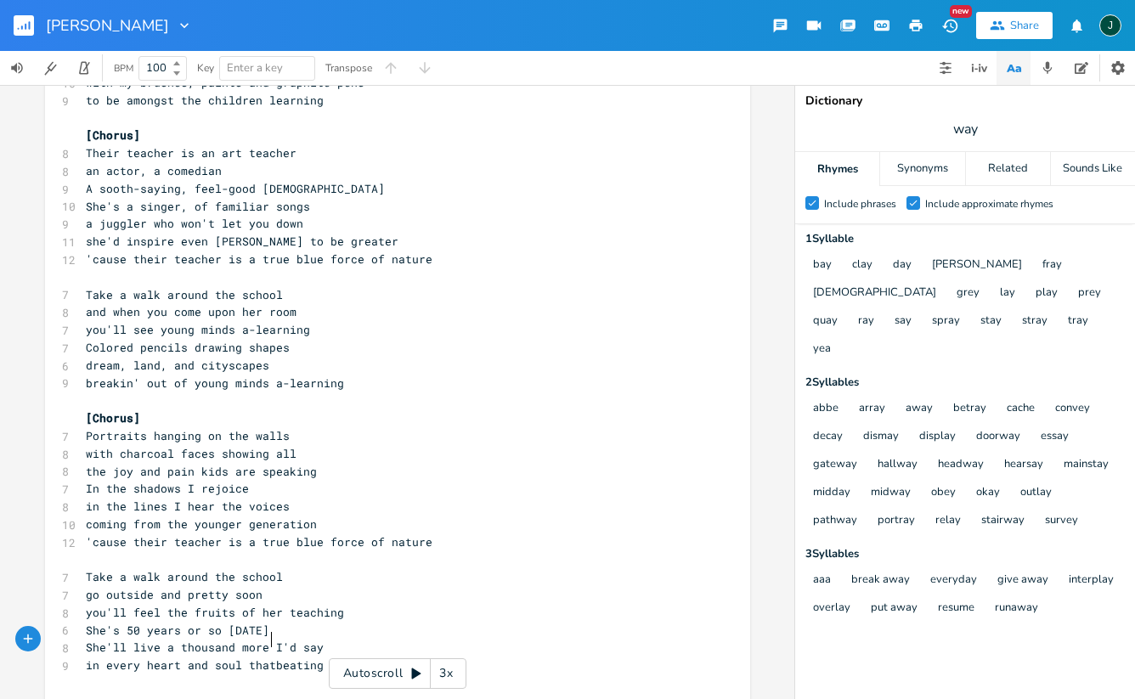
scroll to position [0, 22]
type textarea "that begins"
click at [302, 605] on span "you'll feel the fruits of her teaching" at bounding box center [215, 612] width 258 height 15
type textarea "teaching"
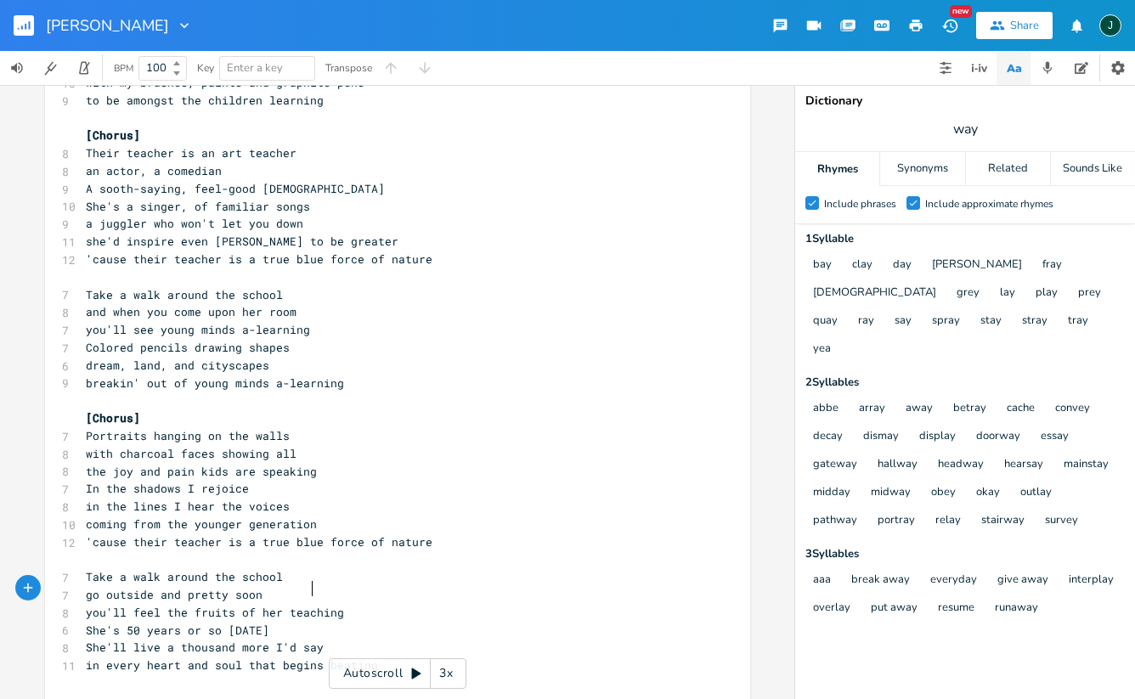
click at [302, 605] on span "you'll feel the fruits of her teaching" at bounding box center [215, 612] width 258 height 15
click at [383, 574] on icon "button" at bounding box center [385, 575] width 5 height 6
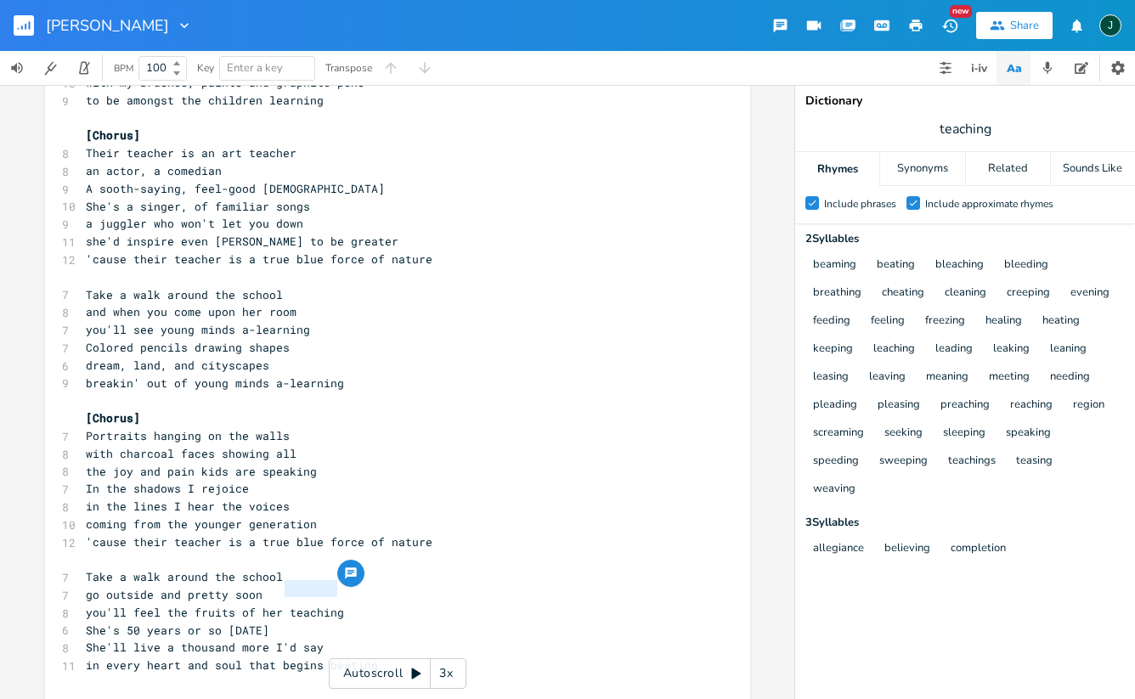
click at [218, 639] on span "She'll live a thousand more I'd say" at bounding box center [205, 646] width 238 height 15
click at [952, 20] on icon "button" at bounding box center [948, 26] width 15 height 14
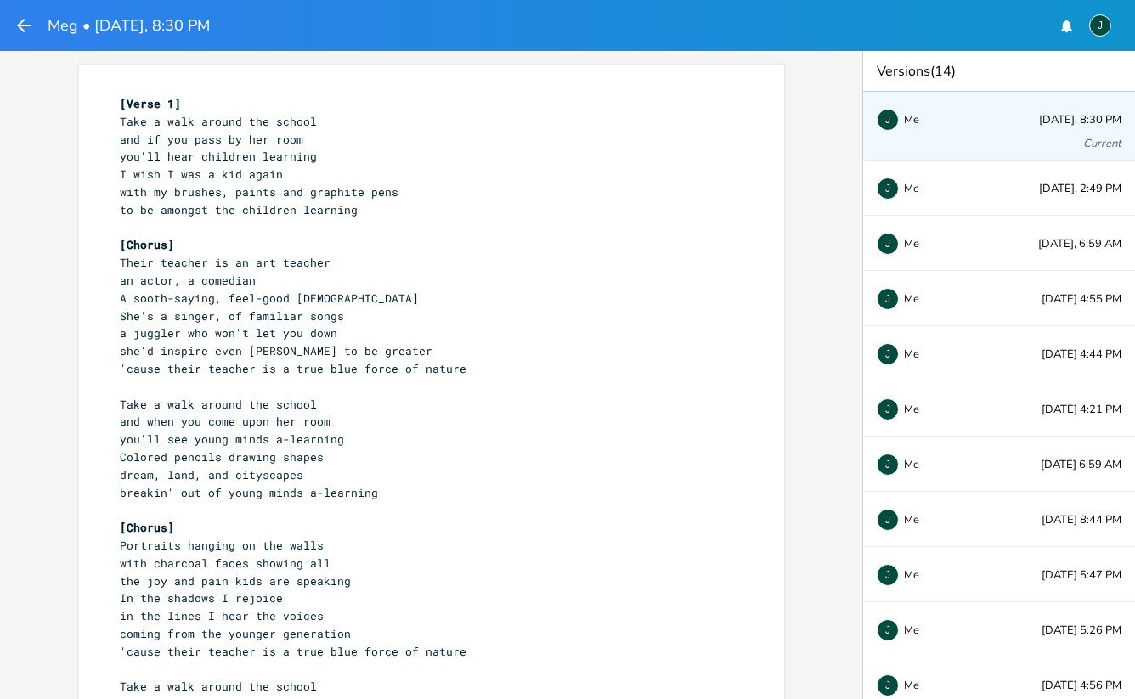
click at [25, 22] on icon "button" at bounding box center [24, 25] width 20 height 20
